Goal: Information Seeking & Learning: Learn about a topic

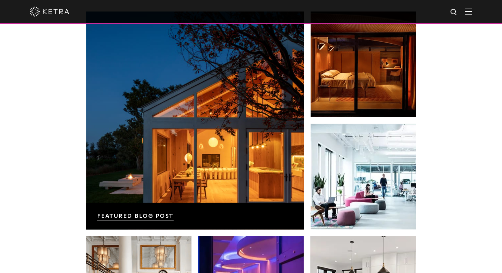
scroll to position [1023, 0]
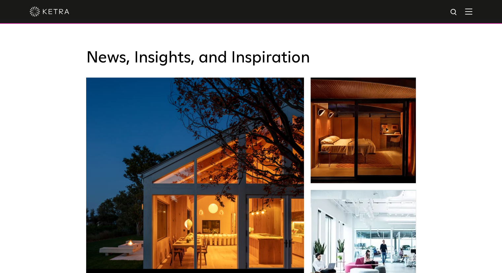
click at [472, 14] on img at bounding box center [468, 11] width 7 height 6
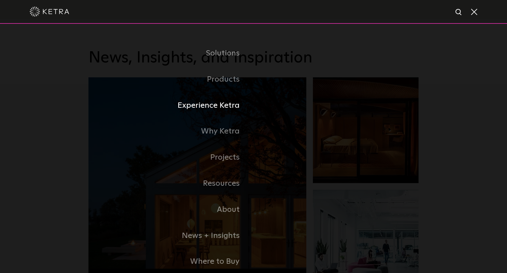
click at [218, 107] on link "Experience Ketra" at bounding box center [170, 105] width 165 height 26
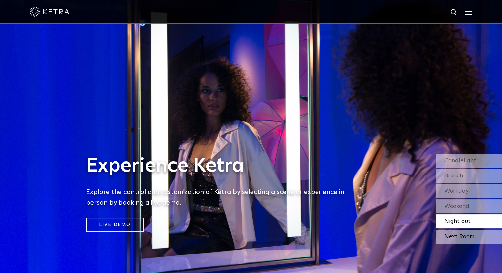
click at [454, 237] on div "Next Room" at bounding box center [469, 236] width 66 height 14
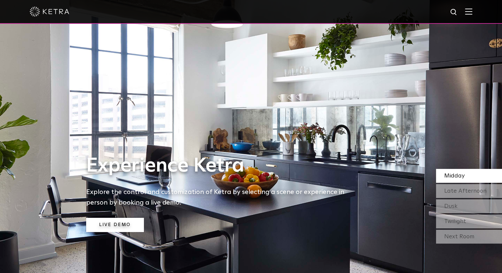
click at [116, 225] on link "Live Demo" at bounding box center [115, 224] width 58 height 14
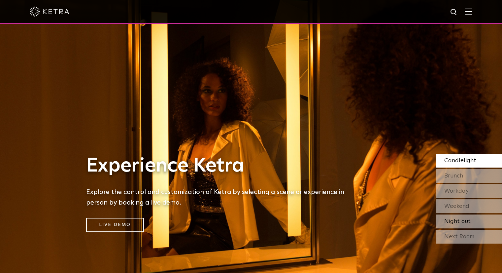
scroll to position [33, 0]
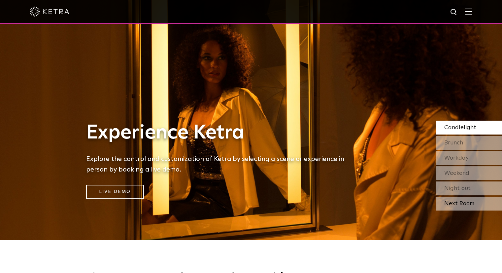
click at [467, 202] on div "Next Room" at bounding box center [469, 203] width 66 height 14
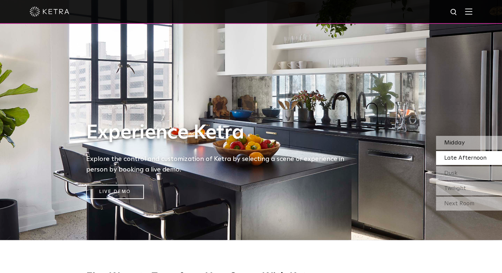
click at [455, 141] on span "Midday" at bounding box center [454, 143] width 20 height 6
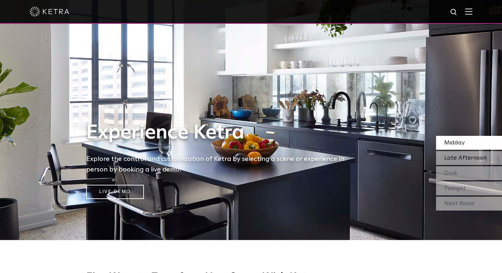
click at [450, 161] on span "Late Afternoon" at bounding box center [465, 158] width 42 height 6
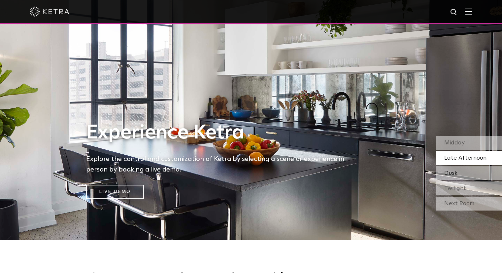
click at [452, 176] on span "Dusk" at bounding box center [450, 173] width 13 height 6
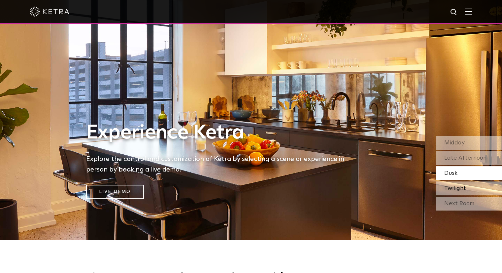
click at [452, 187] on span "Twilight" at bounding box center [455, 188] width 22 height 6
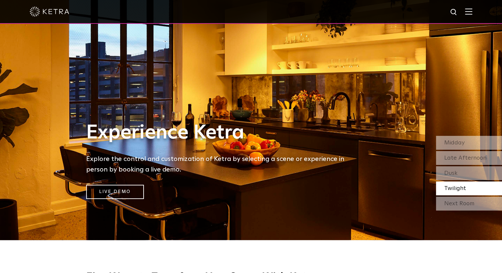
click at [469, 16] on div at bounding box center [251, 11] width 442 height 23
click at [472, 15] on img at bounding box center [468, 11] width 7 height 6
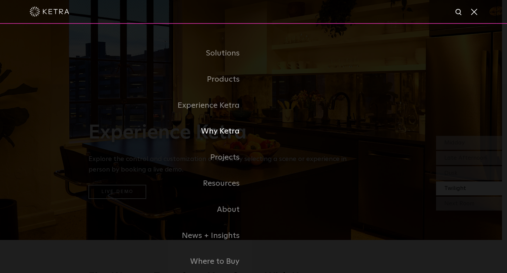
click at [238, 131] on link "Why Ketra" at bounding box center [170, 131] width 165 height 26
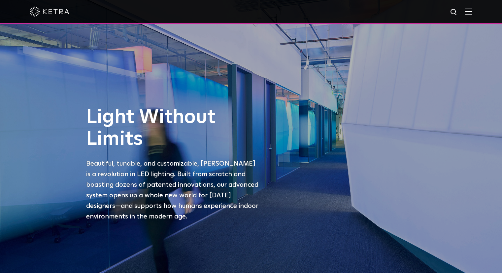
click at [55, 14] on img at bounding box center [50, 12] width 40 height 10
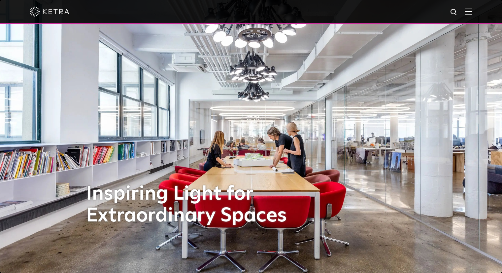
click at [472, 16] on div at bounding box center [251, 11] width 442 height 23
click at [472, 15] on img at bounding box center [468, 11] width 7 height 6
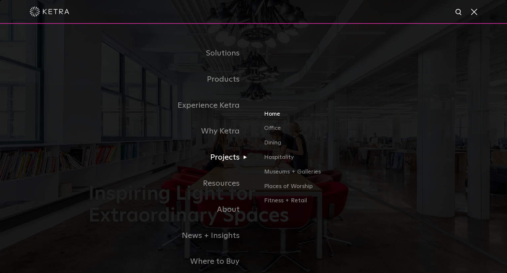
click at [277, 119] on link "Home" at bounding box center [341, 116] width 154 height 15
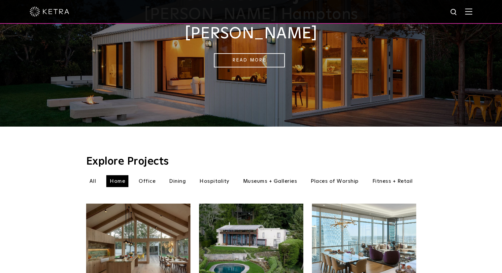
scroll to position [132, 0]
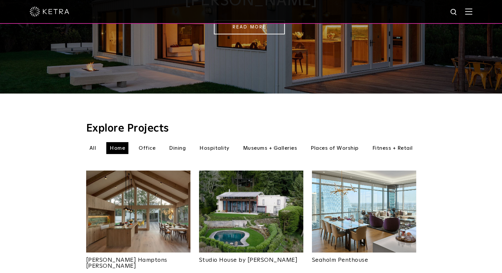
click at [125, 205] on img at bounding box center [138, 211] width 104 height 82
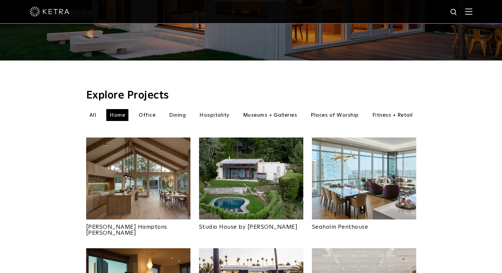
click at [280, 186] on img at bounding box center [251, 178] width 104 height 82
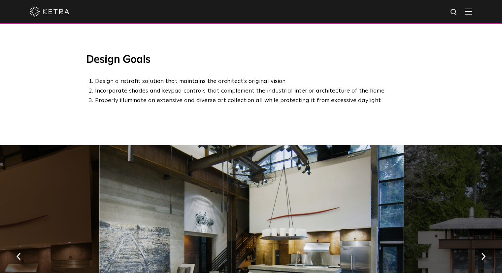
scroll to position [627, 0]
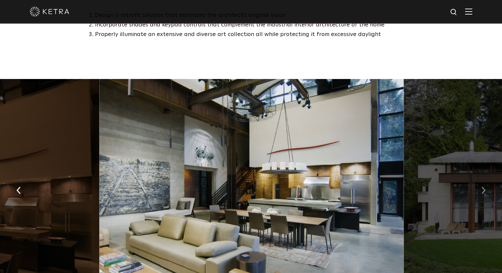
click at [482, 186] on img "button" at bounding box center [483, 189] width 4 height 7
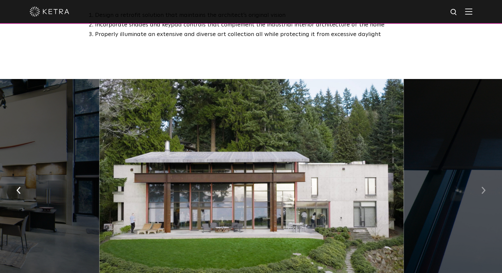
click at [482, 186] on img "button" at bounding box center [483, 189] width 4 height 7
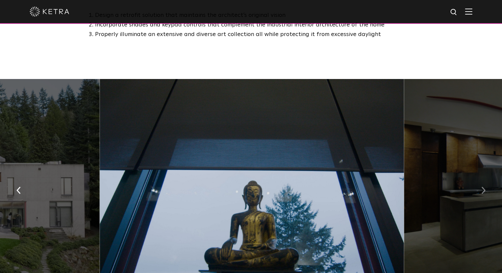
click at [482, 186] on img "button" at bounding box center [483, 189] width 4 height 7
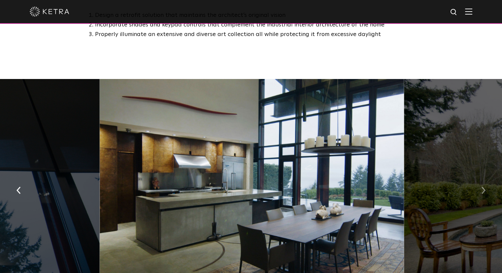
click at [482, 186] on img "button" at bounding box center [483, 189] width 4 height 7
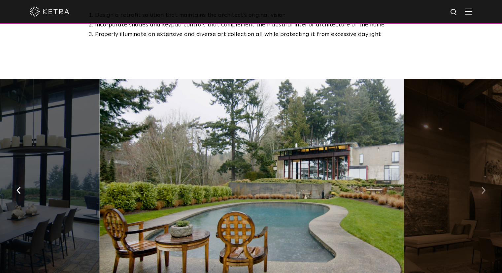
click at [482, 186] on img "button" at bounding box center [483, 189] width 4 height 7
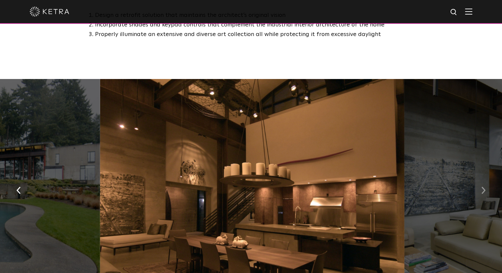
click at [482, 186] on img "button" at bounding box center [483, 189] width 4 height 7
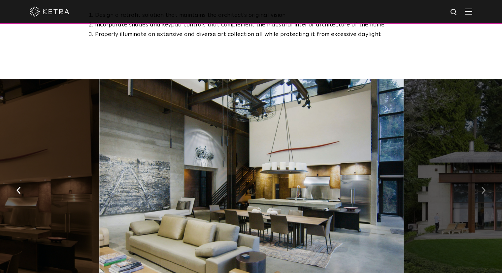
click at [482, 186] on img "button" at bounding box center [483, 189] width 4 height 7
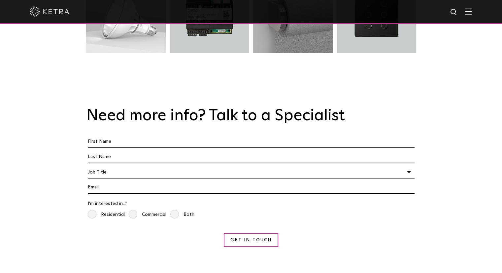
scroll to position [1155, 0]
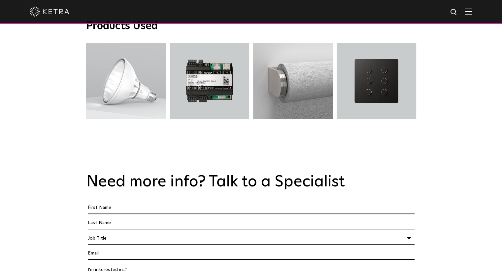
click at [472, 10] on img at bounding box center [468, 11] width 7 height 6
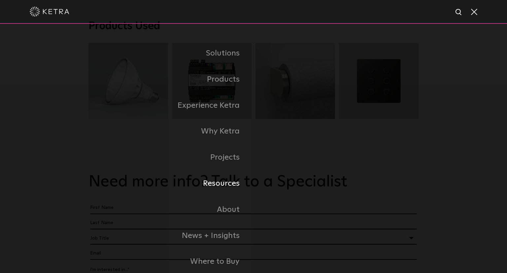
click at [222, 183] on link "Resources" at bounding box center [170, 183] width 165 height 26
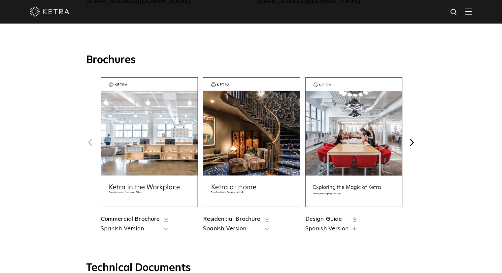
scroll to position [264, 0]
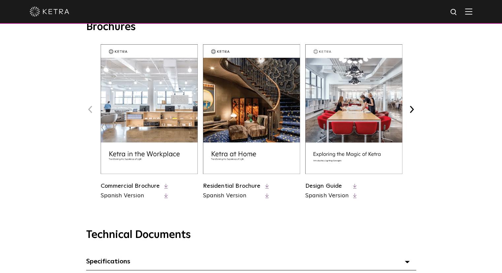
click at [266, 186] on icon at bounding box center [267, 185] width 4 height 5
click at [361, 119] on img at bounding box center [353, 108] width 97 height 129
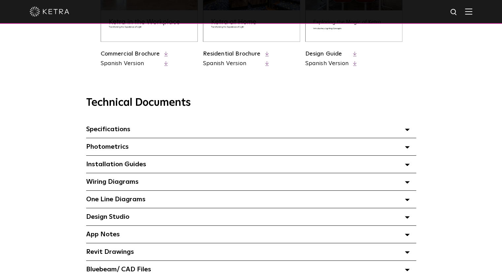
scroll to position [462, 0]
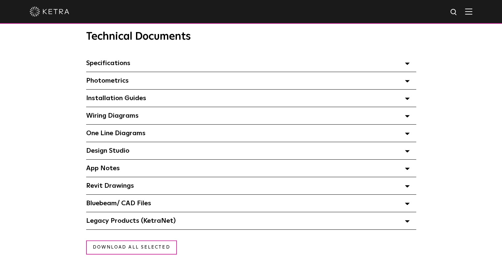
click at [405, 82] on icon at bounding box center [407, 81] width 5 height 2
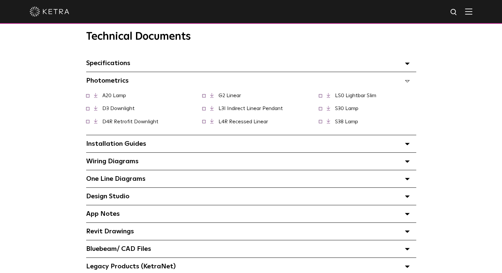
click at [171, 149] on div "Installation Guides Select checkboxes to use the bulk download option below" at bounding box center [251, 143] width 330 height 17
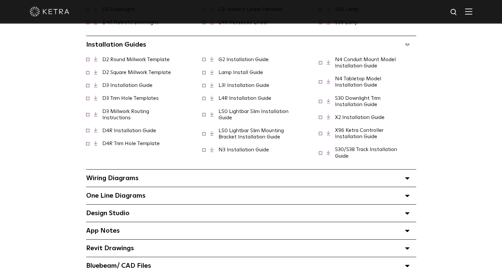
scroll to position [594, 0]
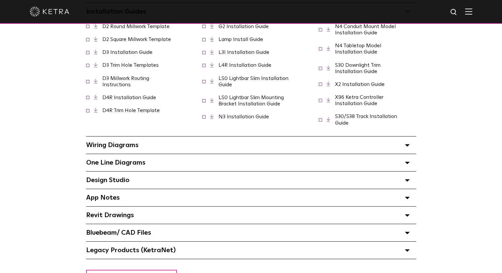
click at [129, 145] on span "Wiring Diagrams Select checkboxes to use the bulk download option below" at bounding box center [112, 145] width 52 height 7
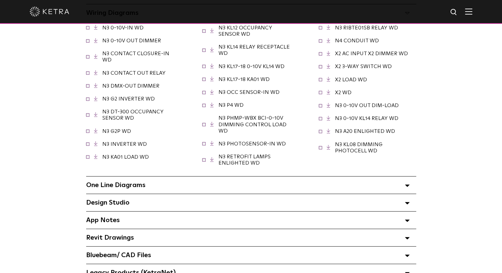
scroll to position [792, 0]
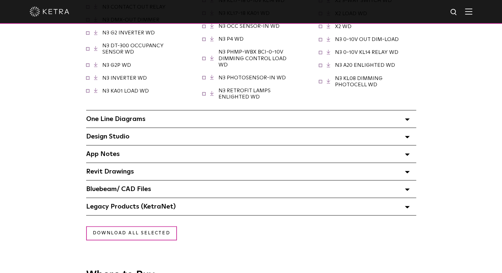
click at [144, 122] on span "One Line Diagrams Select checkboxes to use the bulk download option below" at bounding box center [115, 118] width 59 height 7
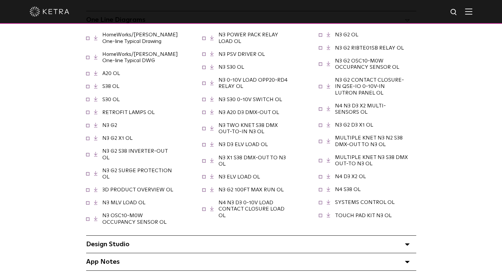
scroll to position [957, 0]
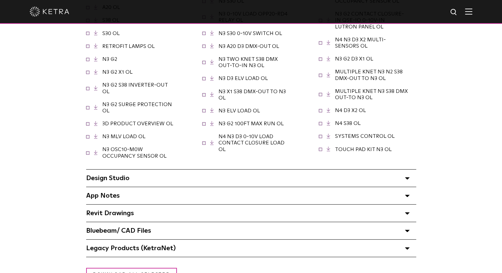
click at [124, 175] on span "Design Studio Select checkboxes to use the bulk download option below" at bounding box center [107, 178] width 43 height 7
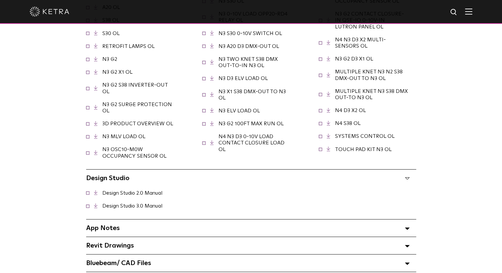
scroll to position [1023, 0]
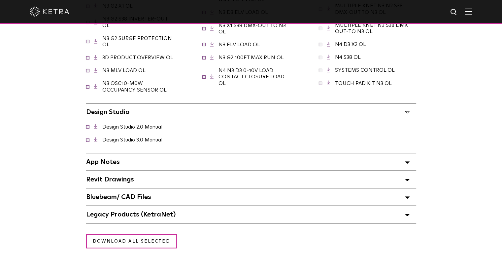
click at [127, 177] on span "Revit Drawings Select checkboxes to use the bulk download option below" at bounding box center [110, 179] width 48 height 7
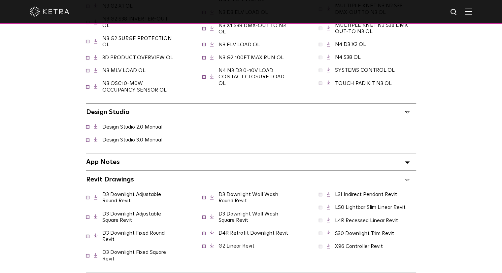
scroll to position [1155, 0]
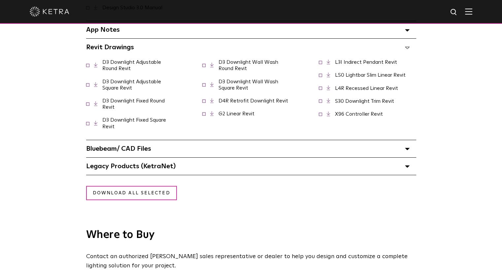
click at [152, 146] on div "Bluebeam/ CAD Files" at bounding box center [251, 148] width 330 height 17
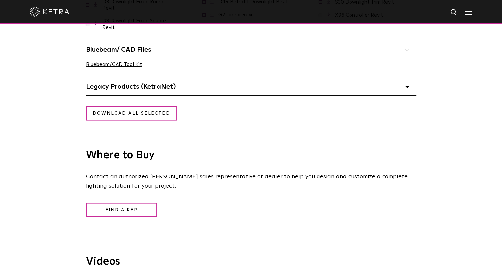
scroll to position [1188, 0]
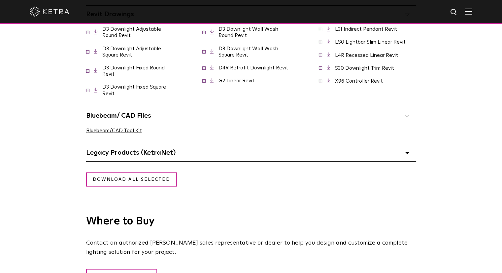
click at [171, 152] on div "Legacy Products (KetraNet) Select checkboxes to use the bulk download option be…" at bounding box center [251, 152] width 330 height 17
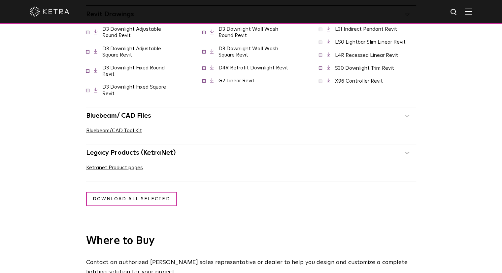
click at [171, 152] on div "Legacy Products (KetraNet) Select checkboxes to use the bulk download option be…" at bounding box center [251, 152] width 330 height 17
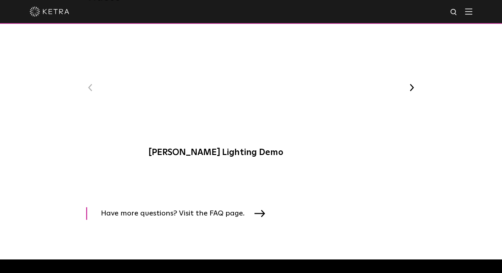
scroll to position [1485, 0]
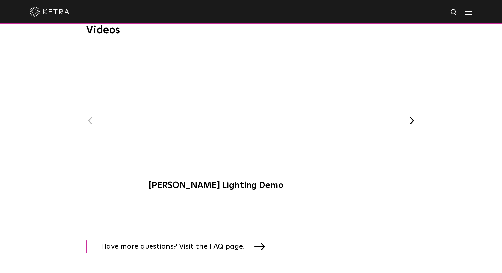
click at [248, 102] on span "Ketra Lighting Demo" at bounding box center [251, 122] width 222 height 150
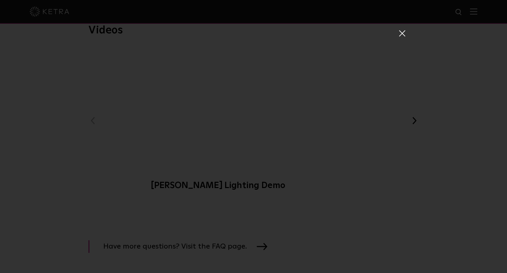
click at [401, 34] on span at bounding box center [401, 33] width 7 height 7
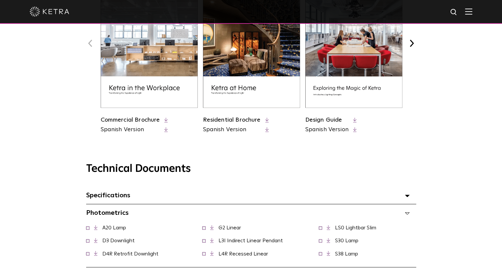
scroll to position [396, 0]
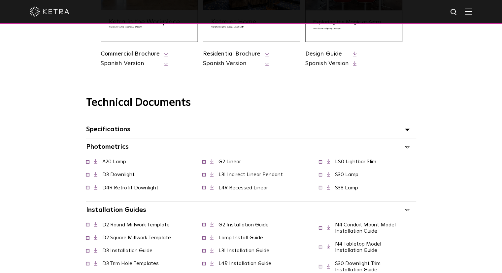
click at [109, 132] on span "Specifications Select checkboxes to use the bulk download option below" at bounding box center [108, 129] width 44 height 7
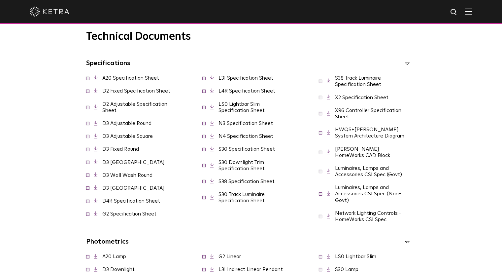
scroll to position [528, 0]
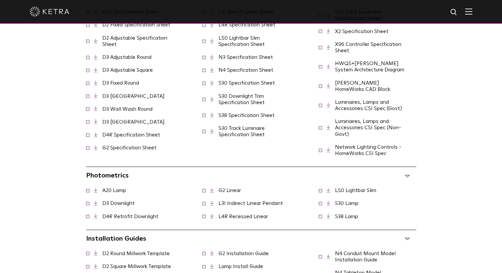
click at [116, 200] on link "D3 Downlight" at bounding box center [118, 202] width 32 height 5
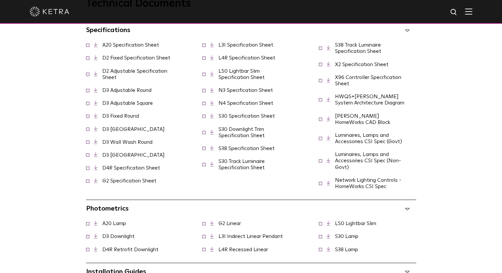
scroll to position [429, 0]
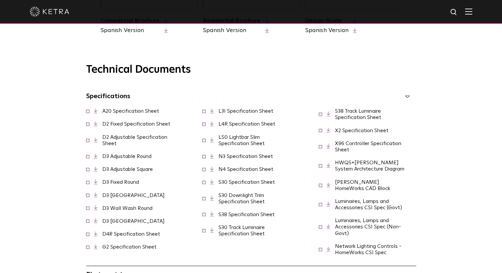
click at [152, 139] on link "D2 Adjustable Specification Sheet" at bounding box center [134, 140] width 65 height 12
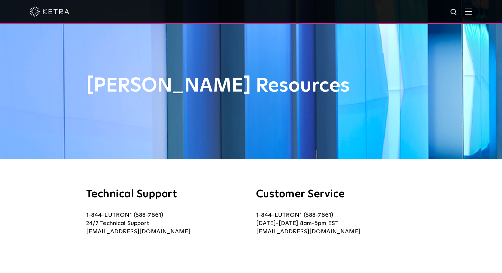
scroll to position [0, 0]
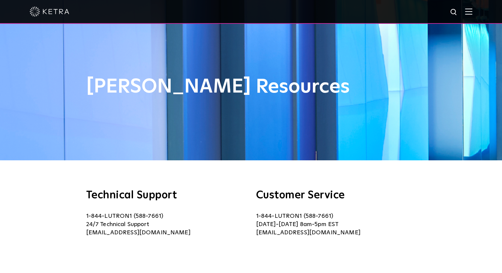
click at [472, 15] on img at bounding box center [468, 11] width 7 height 6
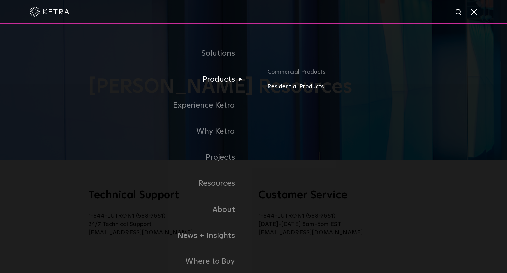
click at [285, 87] on link "Residential Products" at bounding box center [370, 87] width 207 height 10
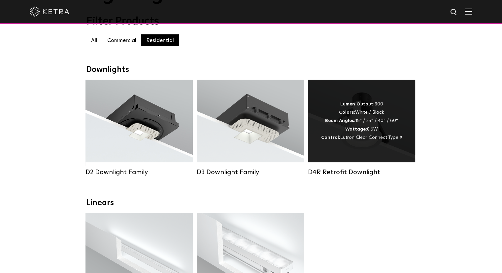
scroll to position [99, 0]
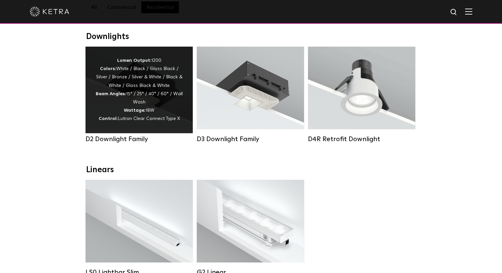
click at [153, 97] on div "Lumen Output: 1200 Colors: White / Black / Gloss Black / Silver / Bronze / Silv…" at bounding box center [138, 89] width 87 height 67
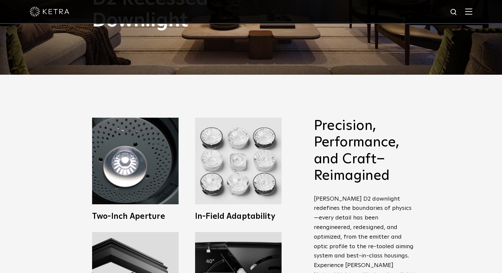
scroll to position [264, 0]
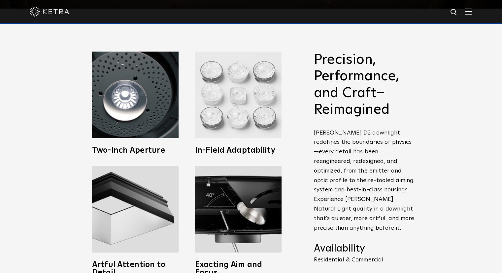
click at [259, 100] on img at bounding box center [238, 94] width 86 height 86
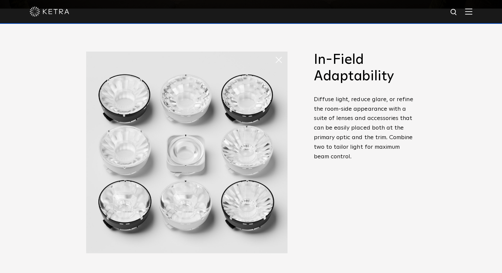
click at [276, 56] on span at bounding box center [281, 59] width 13 height 13
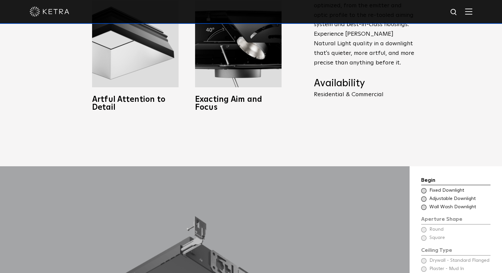
scroll to position [396, 0]
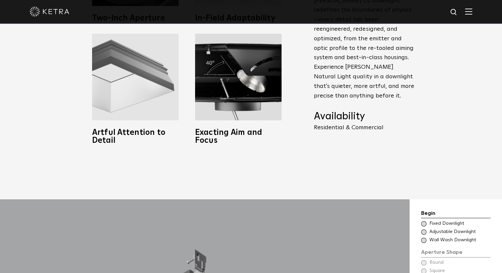
click at [152, 102] on img at bounding box center [135, 77] width 86 height 86
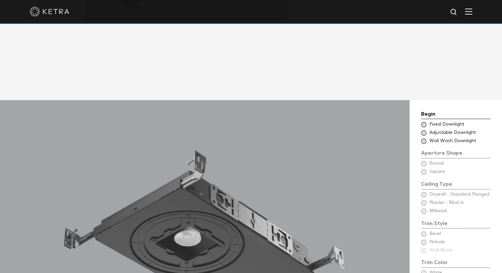
scroll to position [528, 0]
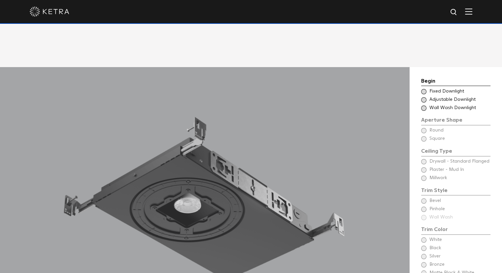
click at [425, 89] on span at bounding box center [423, 91] width 5 height 5
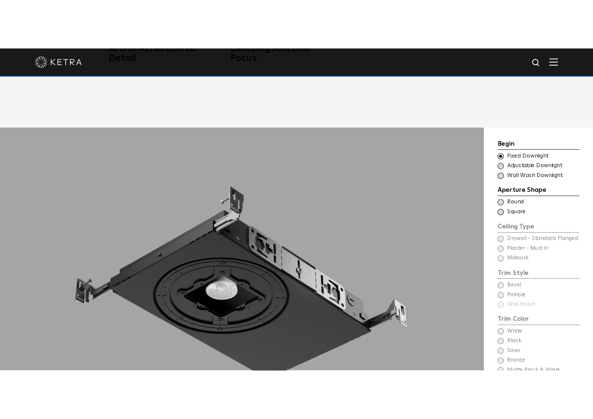
scroll to position [561, 0]
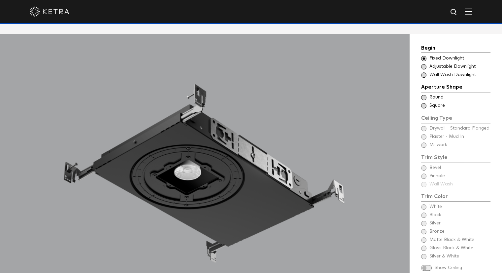
click at [423, 64] on span at bounding box center [423, 66] width 5 height 5
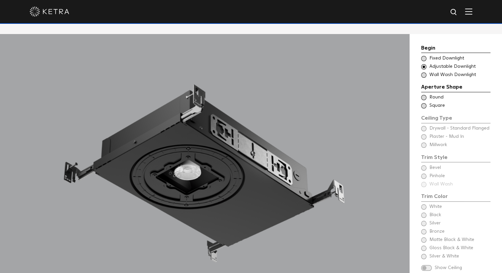
click at [423, 56] on span at bounding box center [423, 58] width 5 height 5
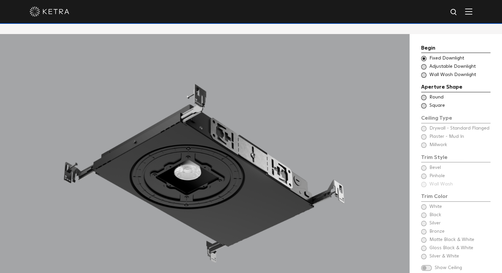
click at [422, 64] on span at bounding box center [423, 66] width 5 height 5
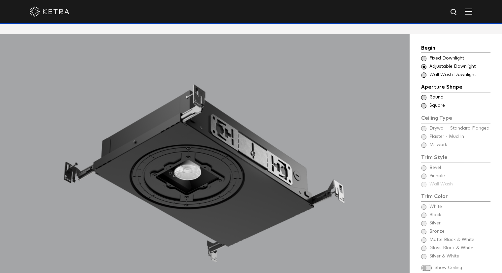
click at [422, 56] on span at bounding box center [423, 58] width 5 height 5
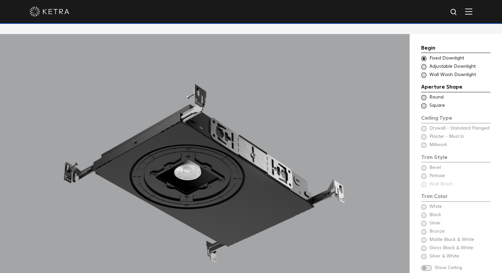
click at [421, 64] on span at bounding box center [423, 66] width 5 height 5
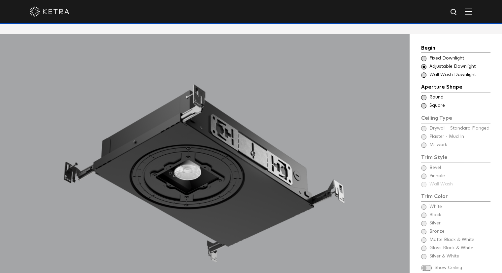
click at [423, 72] on span at bounding box center [423, 74] width 5 height 5
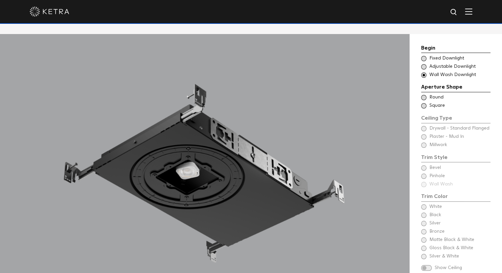
click at [424, 95] on span at bounding box center [423, 97] width 5 height 5
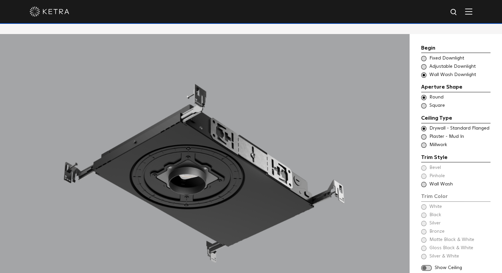
click at [422, 103] on span at bounding box center [423, 105] width 5 height 5
click at [426, 55] on div "Choose Aperture Shape Fixed Downlight" at bounding box center [455, 58] width 69 height 7
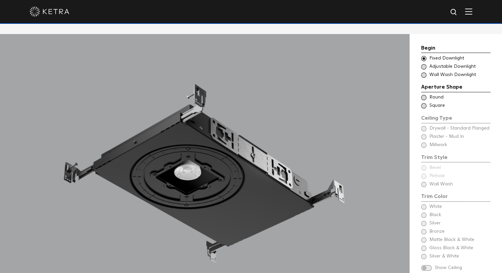
click at [423, 95] on span at bounding box center [423, 97] width 5 height 5
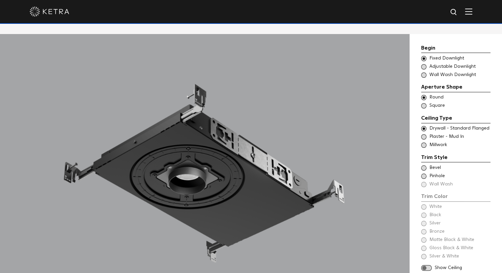
click at [424, 134] on span at bounding box center [423, 136] width 5 height 5
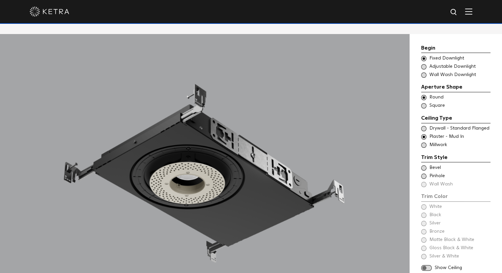
click at [423, 142] on span at bounding box center [423, 144] width 5 height 5
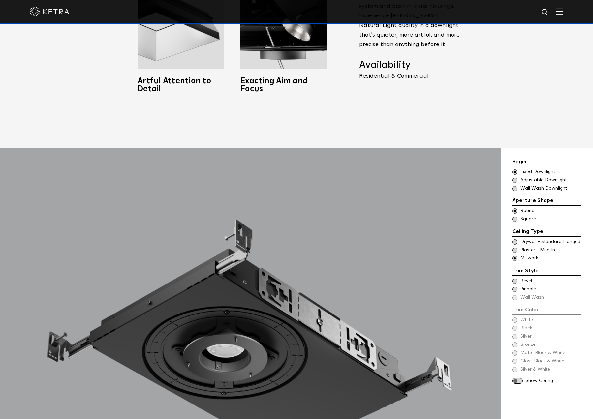
scroll to position [627, 0]
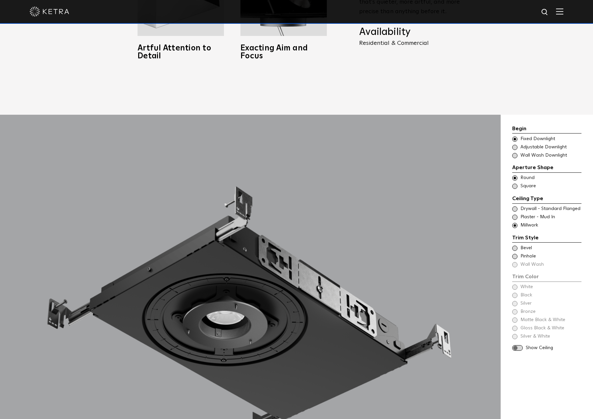
click at [502, 207] on span at bounding box center [514, 209] width 5 height 5
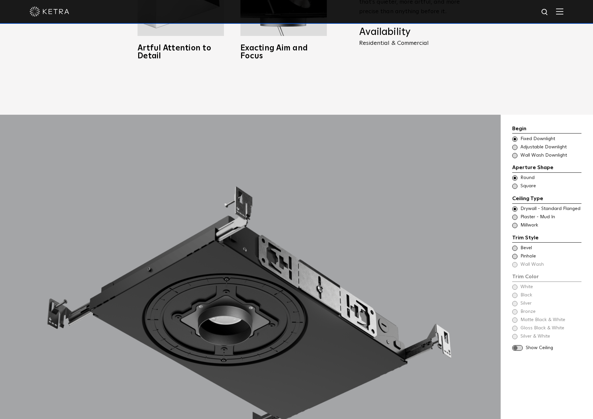
click at [502, 246] on span at bounding box center [514, 248] width 5 height 5
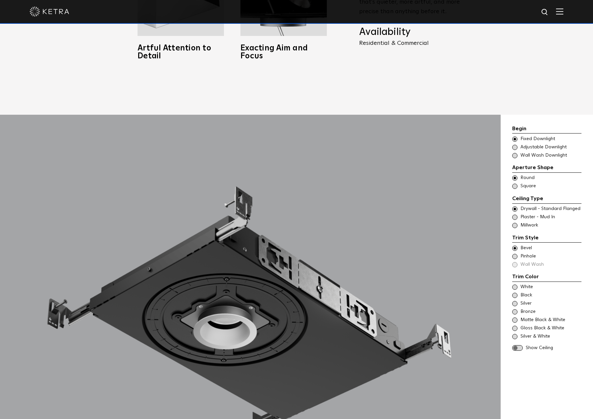
click at [502, 254] on span at bounding box center [514, 256] width 5 height 5
click at [502, 255] on div "Trim Color - Round - Flanged Bevel Trim Color - Round - Pinhole - Flanged Pinho…" at bounding box center [546, 256] width 69 height 23
click at [502, 256] on div "Trim Color - Round - Flanged Bevel Trim Color - Round - Pinhole - Flanged Pinho…" at bounding box center [546, 256] width 69 height 23
click at [502, 246] on span at bounding box center [514, 248] width 5 height 5
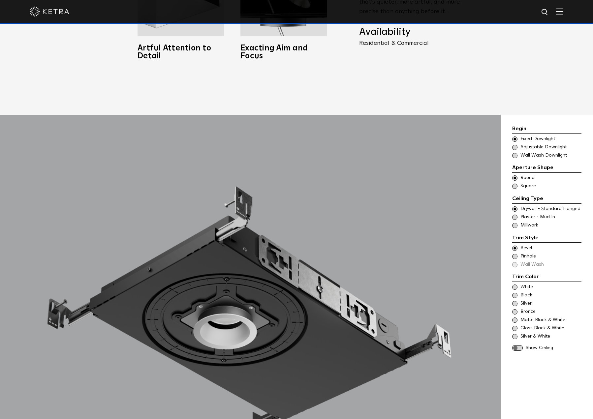
click at [502, 254] on span at bounding box center [514, 256] width 5 height 5
click at [502, 145] on span at bounding box center [514, 147] width 5 height 5
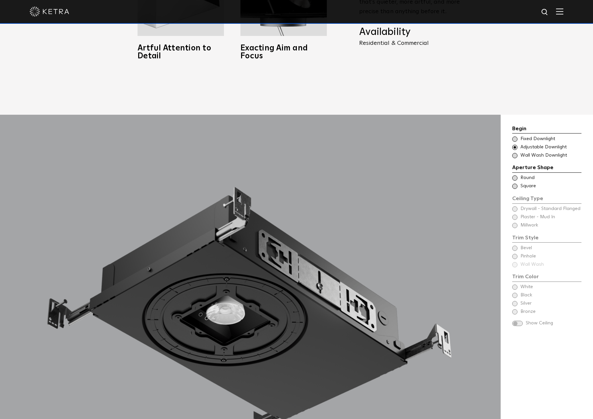
click at [502, 176] on span at bounding box center [514, 178] width 5 height 5
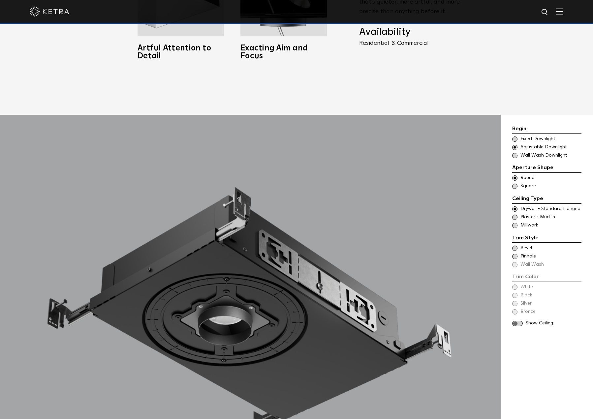
click at [502, 206] on div "Trim Style - Round - Flanged Wall Wash - Round - Flanged - Disabled Drywall - S…" at bounding box center [546, 209] width 69 height 7
click at [502, 153] on span at bounding box center [514, 155] width 5 height 5
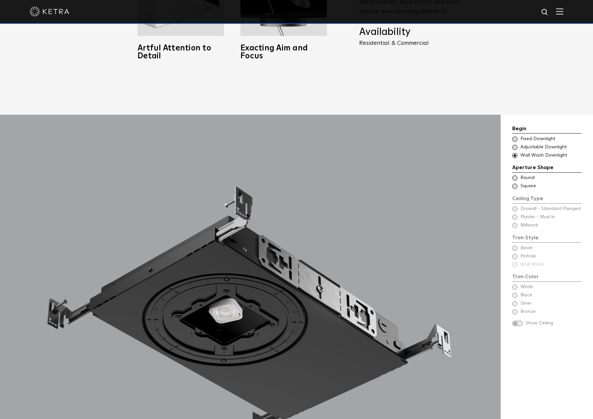
click at [502, 176] on span at bounding box center [514, 178] width 5 height 5
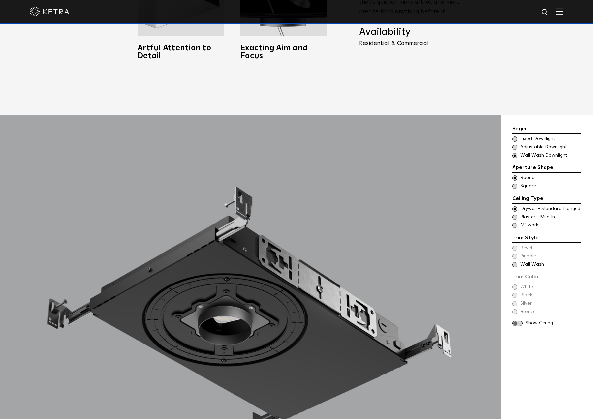
click at [502, 262] on span at bounding box center [514, 264] width 5 height 5
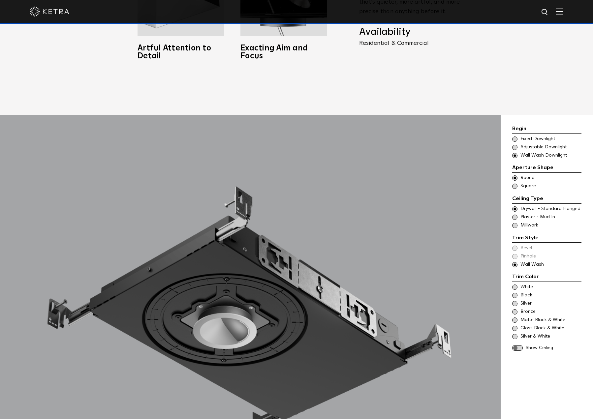
click at [502, 137] on span at bounding box center [514, 139] width 5 height 5
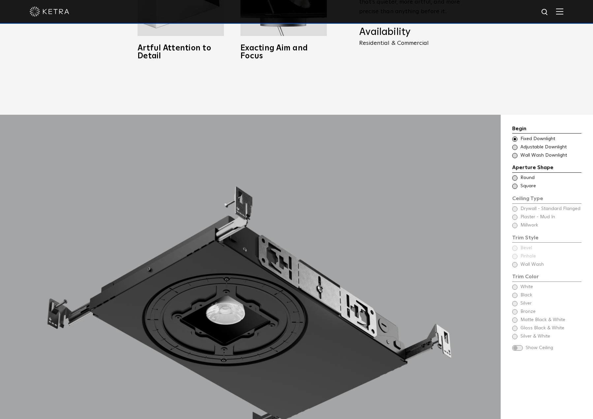
click at [502, 184] on span at bounding box center [514, 186] width 5 height 5
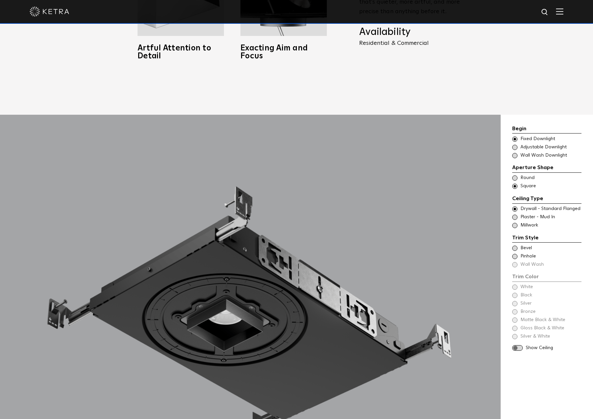
click at [502, 207] on span at bounding box center [514, 209] width 5 height 5
click at [502, 246] on span at bounding box center [514, 248] width 5 height 5
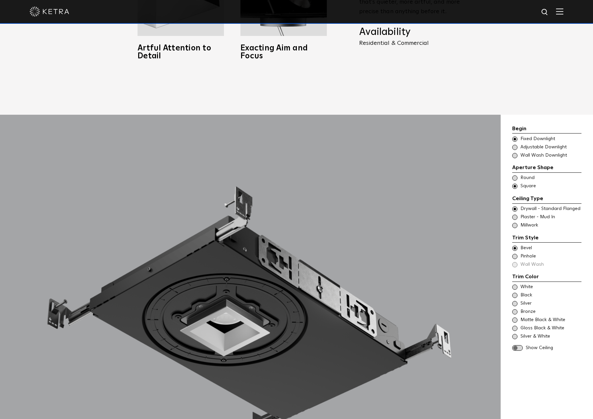
click at [502, 272] on span at bounding box center [514, 287] width 5 height 5
click at [502, 272] on span at bounding box center [514, 295] width 5 height 5
click at [502, 272] on span at bounding box center [514, 303] width 5 height 5
click at [502, 272] on span at bounding box center [514, 320] width 5 height 5
click at [502, 272] on span at bounding box center [517, 348] width 11 height 6
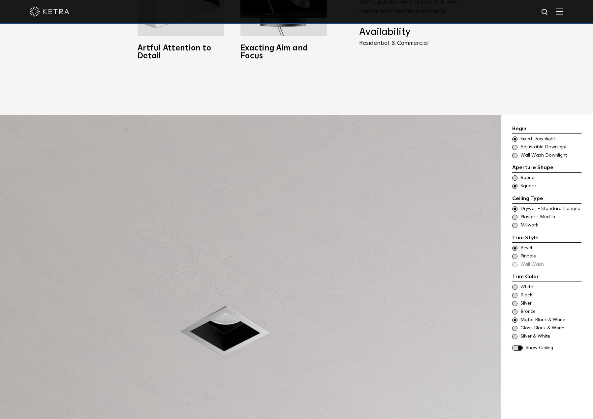
click at [502, 272] on span at bounding box center [514, 336] width 5 height 5
click at [502, 272] on span at bounding box center [514, 287] width 5 height 5
click at [502, 272] on span at bounding box center [514, 295] width 5 height 5
click at [502, 272] on span at bounding box center [514, 287] width 5 height 5
click at [502, 215] on span at bounding box center [514, 217] width 5 height 5
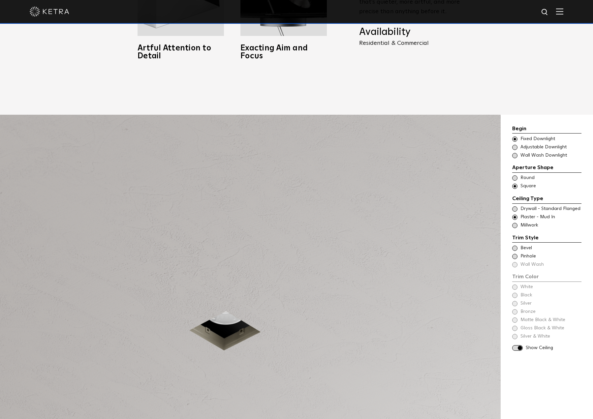
click at [502, 246] on span at bounding box center [514, 248] width 5 height 5
click at [502, 272] on span at bounding box center [514, 295] width 5 height 5
click at [502, 223] on span at bounding box center [514, 225] width 5 height 5
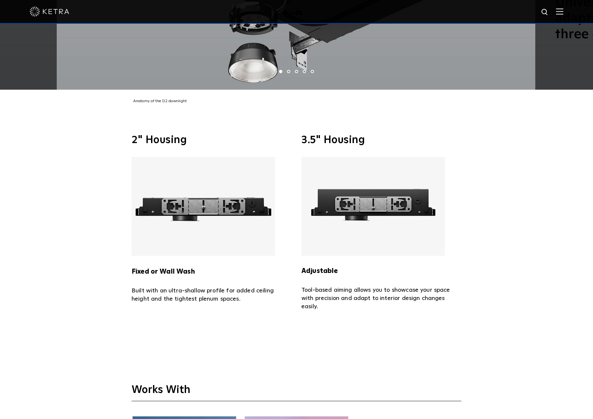
scroll to position [1716, 0]
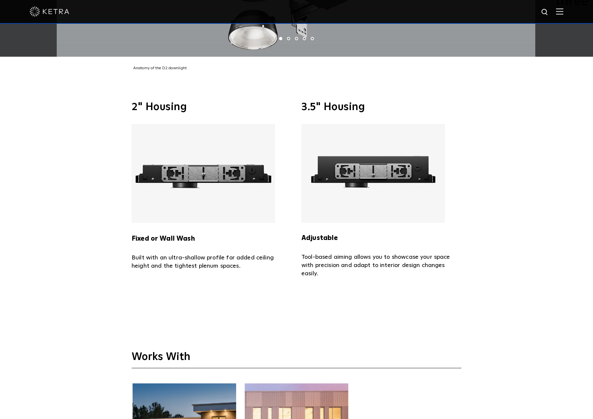
click at [195, 167] on img at bounding box center [204, 173] width 144 height 99
click at [173, 236] on strong "Fixed or Wall Wash" at bounding box center [163, 239] width 63 height 7
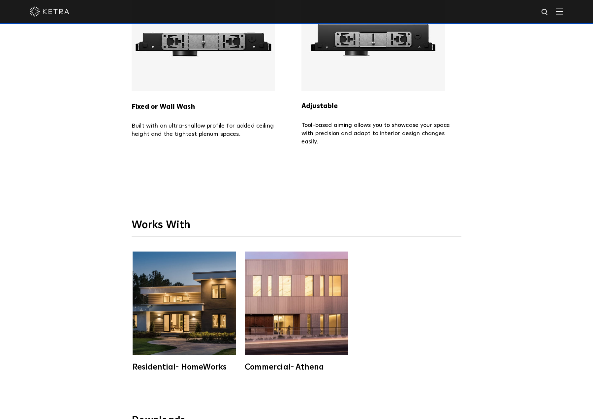
scroll to position [2046, 0]
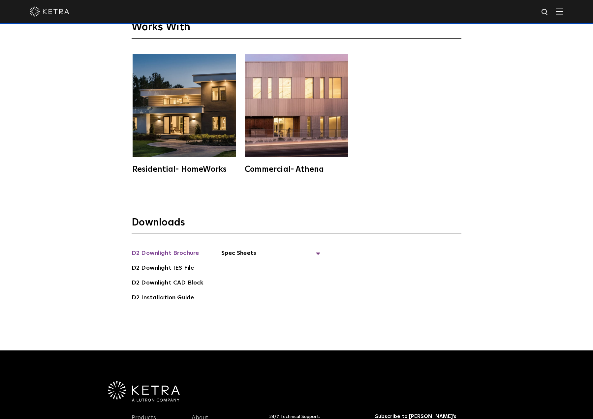
click at [152, 249] on link "D2 Downlight Brochure" at bounding box center [165, 254] width 67 height 11
click at [316, 249] on span "Spec Sheets" at bounding box center [270, 256] width 99 height 15
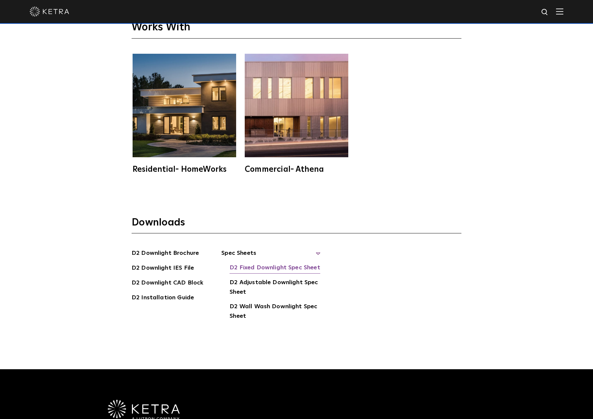
click at [310, 263] on link "D2 Fixed Downlight Spec Sheet" at bounding box center [275, 268] width 90 height 11
click at [52, 13] on img at bounding box center [50, 12] width 40 height 10
